Goal: Task Accomplishment & Management: Manage account settings

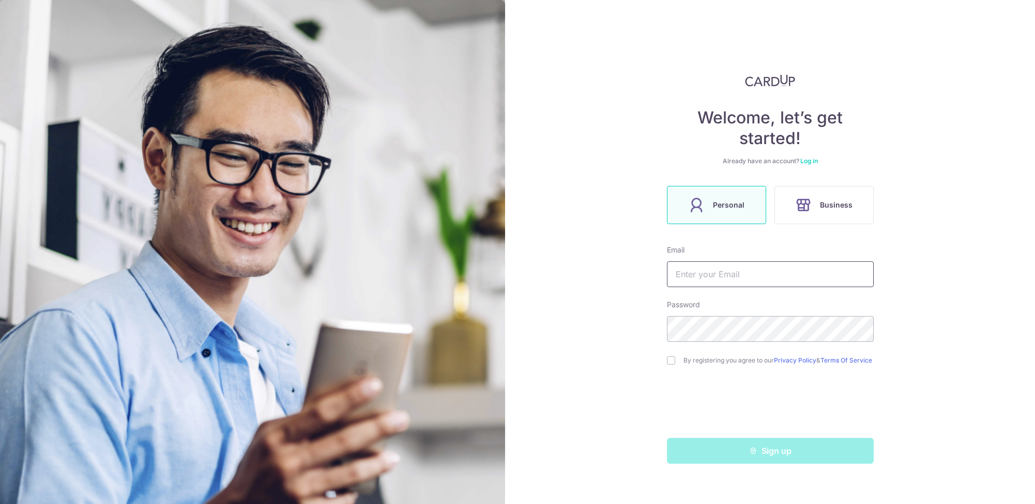
click at [715, 268] on input "text" at bounding box center [770, 275] width 207 height 26
type input "[EMAIL_ADDRESS][DOMAIN_NAME]"
click at [809, 164] on link "Log in" at bounding box center [809, 161] width 18 height 8
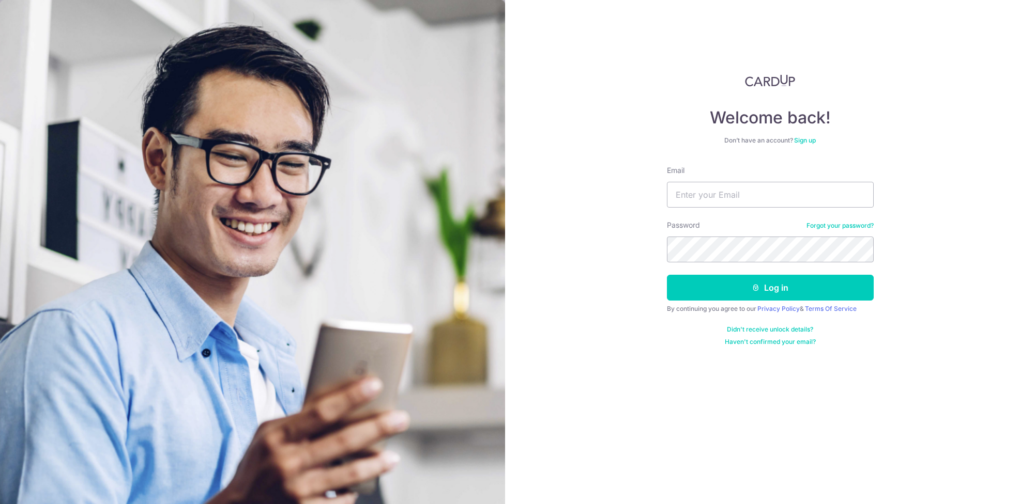
click at [807, 142] on link "Sign up" at bounding box center [805, 140] width 22 height 8
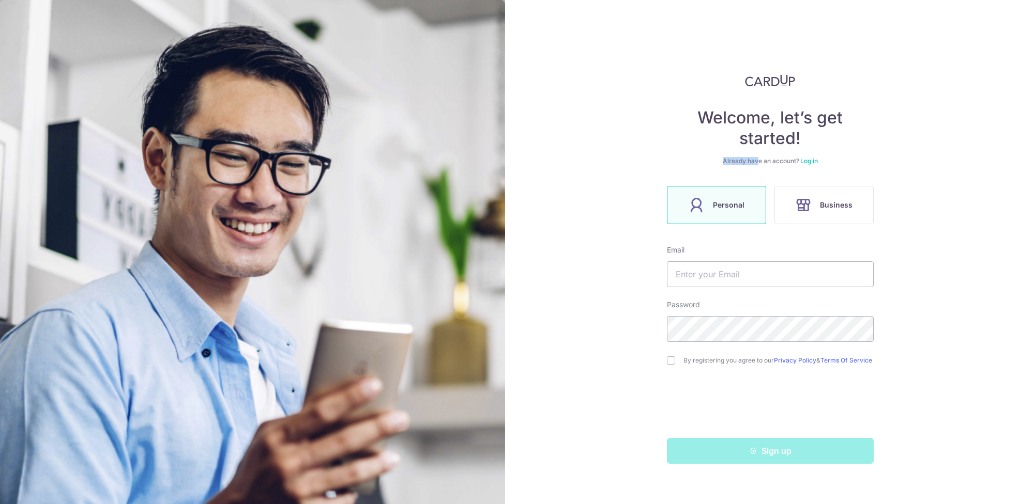
click at [809, 149] on div "Welcome, let’s get started! Already have an account? Log in Personal Business E…" at bounding box center [770, 269] width 207 height 390
click at [807, 162] on link "Log in" at bounding box center [809, 161] width 18 height 8
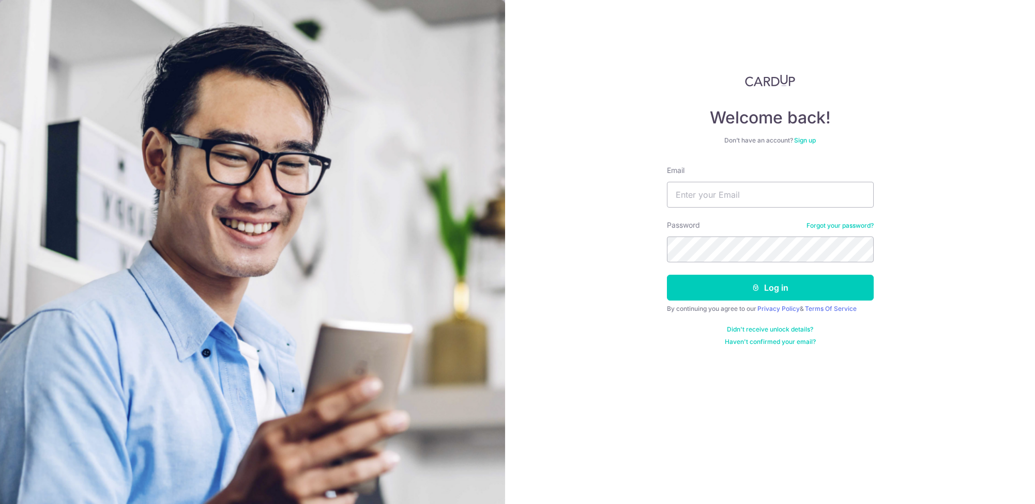
drag, startPoint x: 923, startPoint y: 250, endPoint x: 889, endPoint y: 242, distance: 34.9
click at [917, 248] on div "Welcome back! Don’t have an account? Sign up Email Password Forgot your passwor…" at bounding box center [770, 252] width 530 height 504
click at [765, 188] on input "Email" at bounding box center [770, 195] width 207 height 26
type input "[EMAIL_ADDRESS][DOMAIN_NAME]"
click at [784, 287] on button "Log in" at bounding box center [770, 288] width 207 height 26
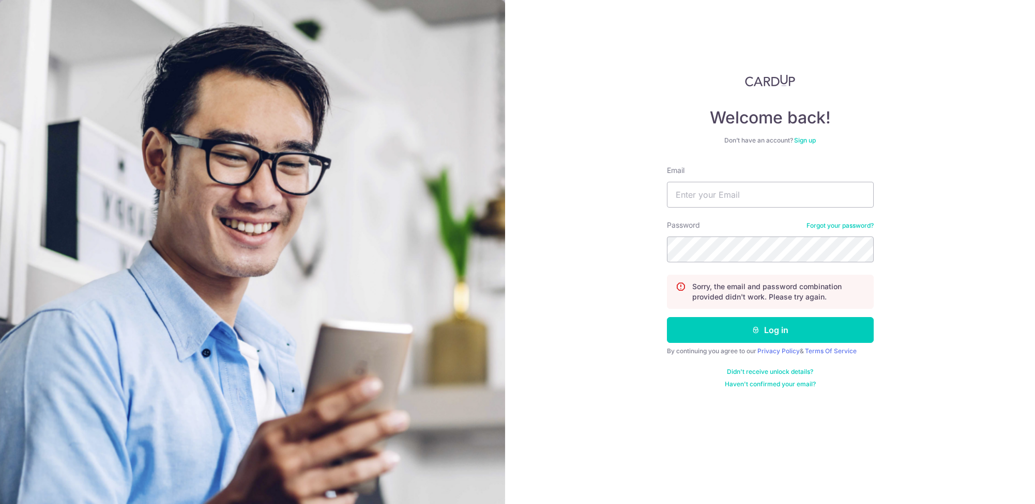
click at [837, 223] on link "Forgot your password?" at bounding box center [839, 226] width 67 height 8
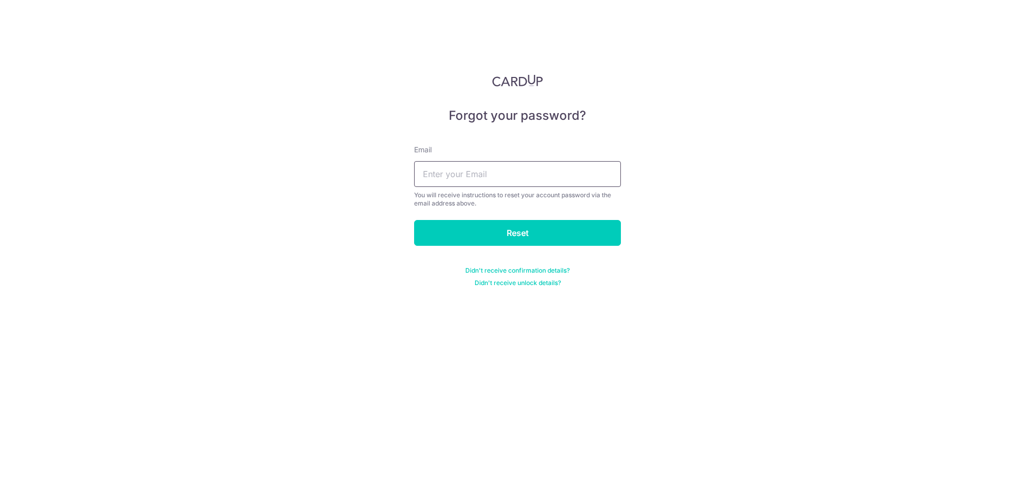
drag, startPoint x: 517, startPoint y: 169, endPoint x: 626, endPoint y: 146, distance: 111.5
click at [518, 169] on input "text" at bounding box center [517, 174] width 207 height 26
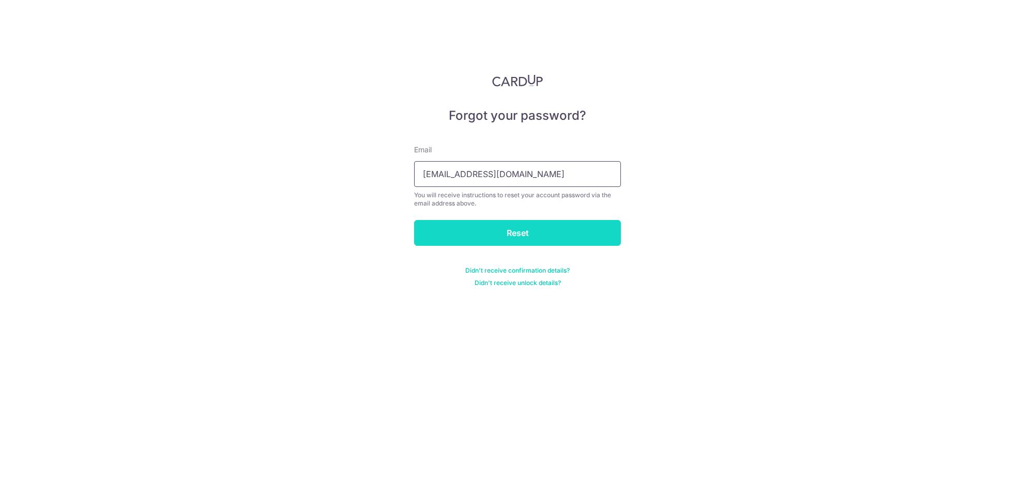
type input "[EMAIL_ADDRESS][DOMAIN_NAME]"
click at [526, 237] on input "Reset" at bounding box center [517, 233] width 207 height 26
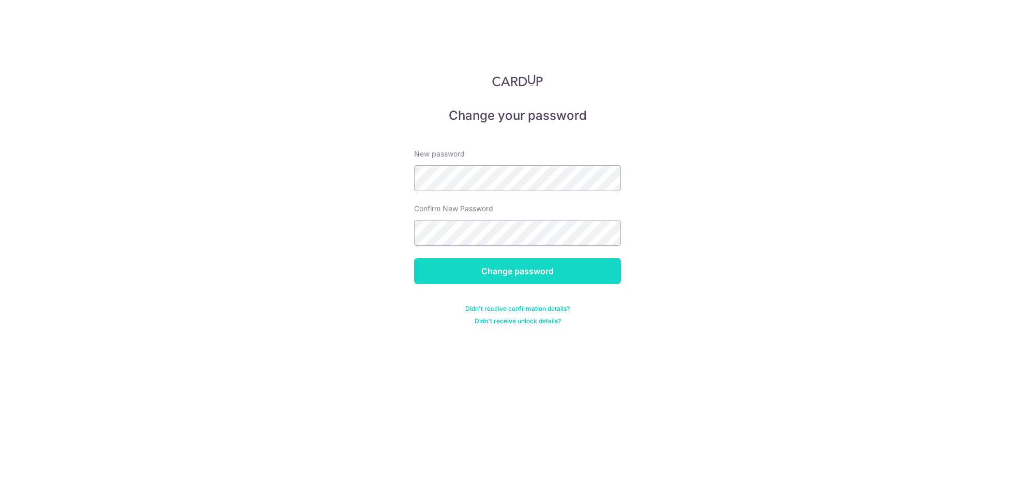
click at [522, 271] on input "Change password" at bounding box center [517, 271] width 207 height 26
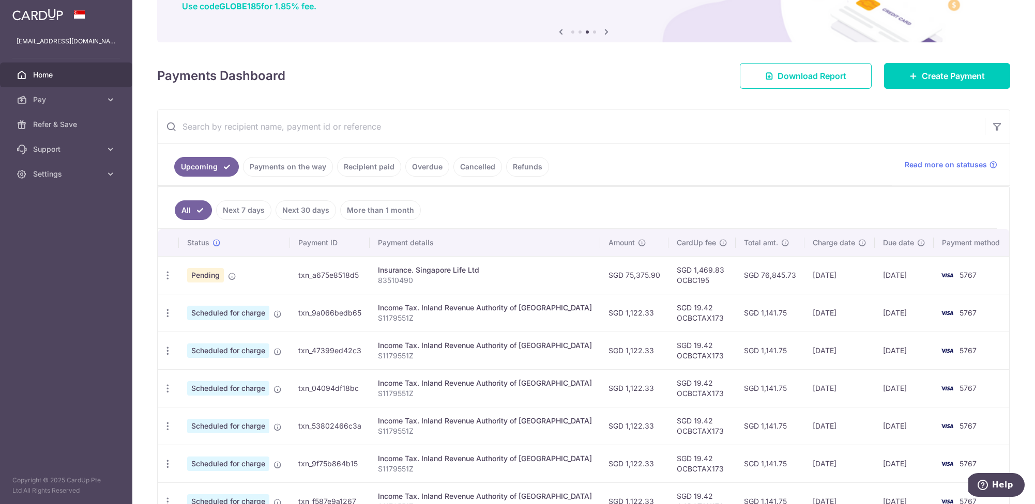
scroll to position [112, 0]
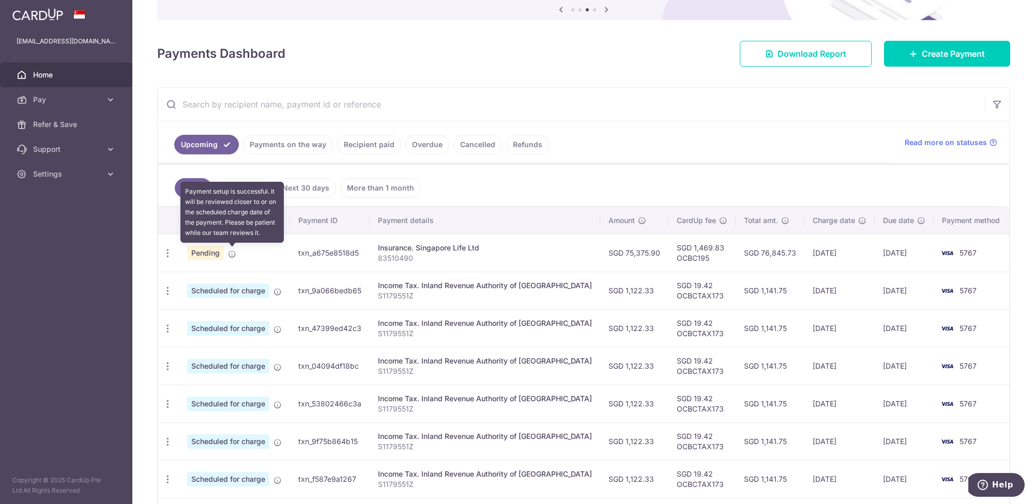
click at [231, 252] on icon at bounding box center [232, 254] width 8 height 8
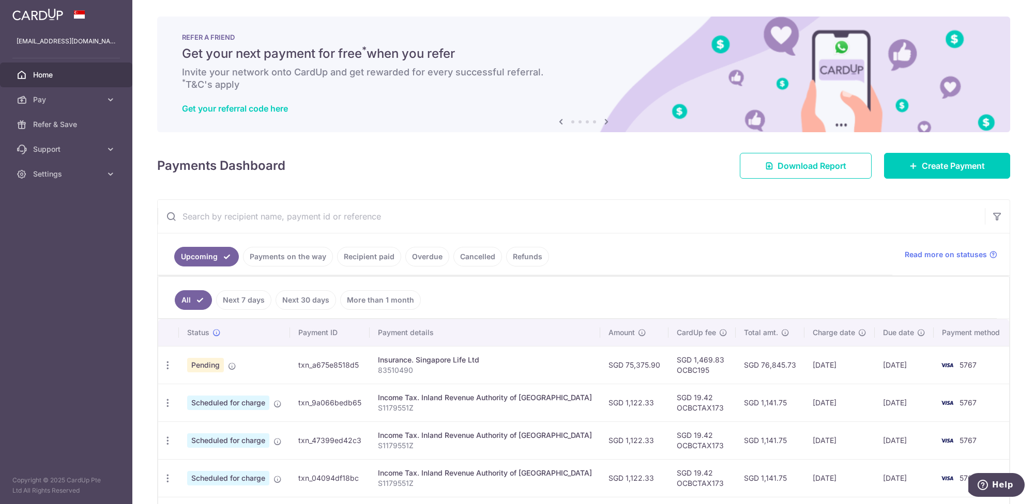
scroll to position [0, 0]
click at [51, 150] on span "Support" at bounding box center [67, 149] width 68 height 10
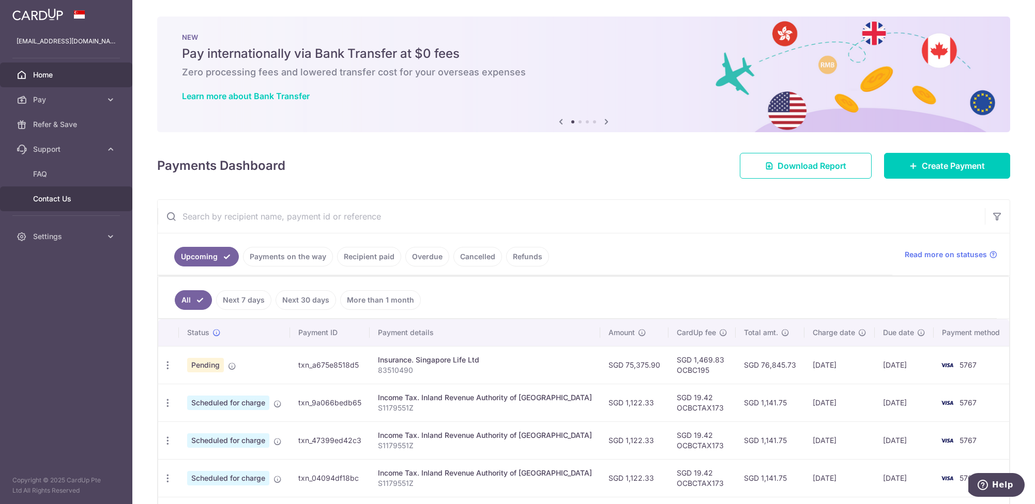
click at [56, 206] on link "Contact Us" at bounding box center [66, 199] width 132 height 25
